Goal: Transaction & Acquisition: Purchase product/service

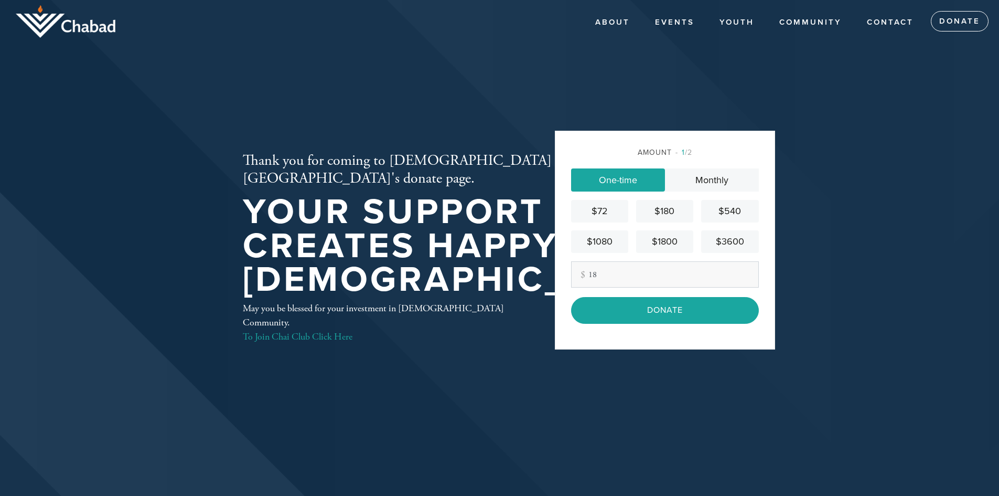
type input "18"
click at [571, 297] on input "Donate" at bounding box center [665, 310] width 188 height 26
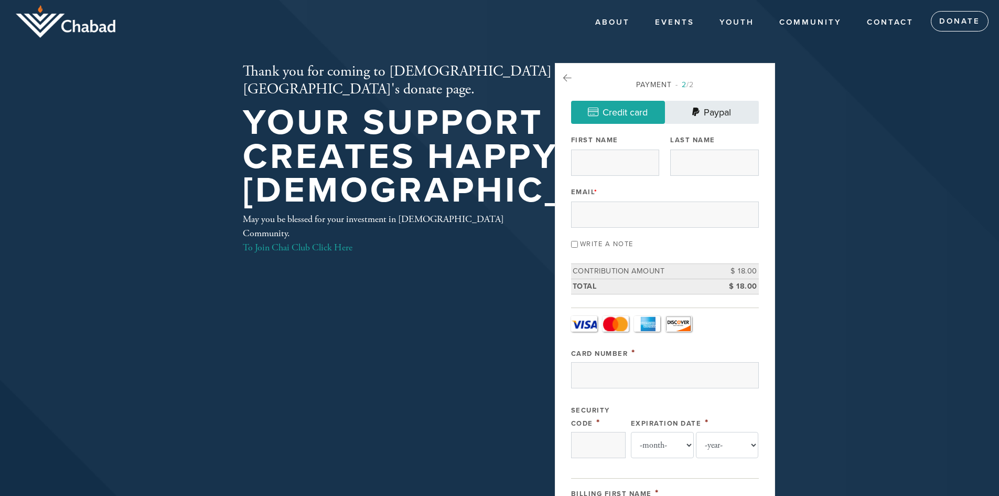
click at [711, 108] on link "Paypal" at bounding box center [712, 112] width 94 height 23
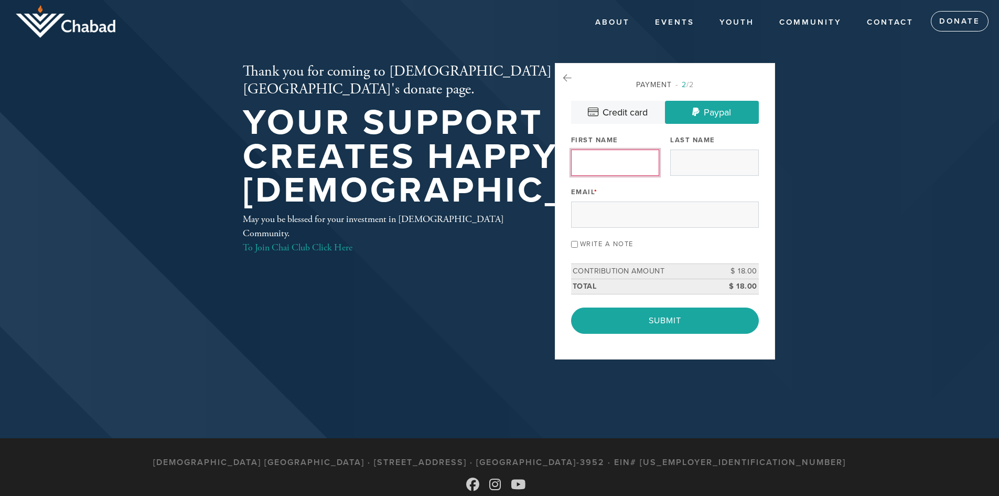
click at [628, 164] on input "First Name" at bounding box center [615, 162] width 88 height 26
type input "Tim"
type input "Chan"
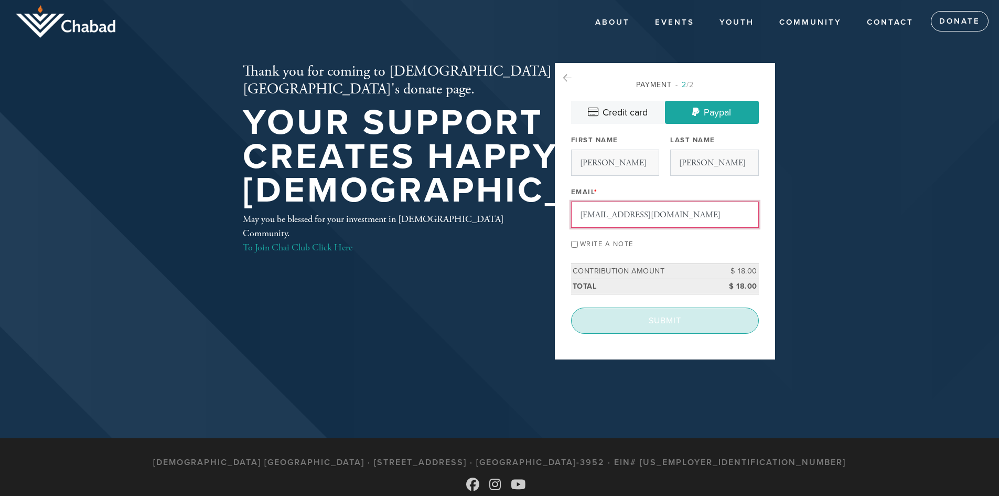
type input "t3kc@yahoo.com"
click at [666, 313] on input "Submit" at bounding box center [665, 320] width 188 height 26
